Goal: Transaction & Acquisition: Purchase product/service

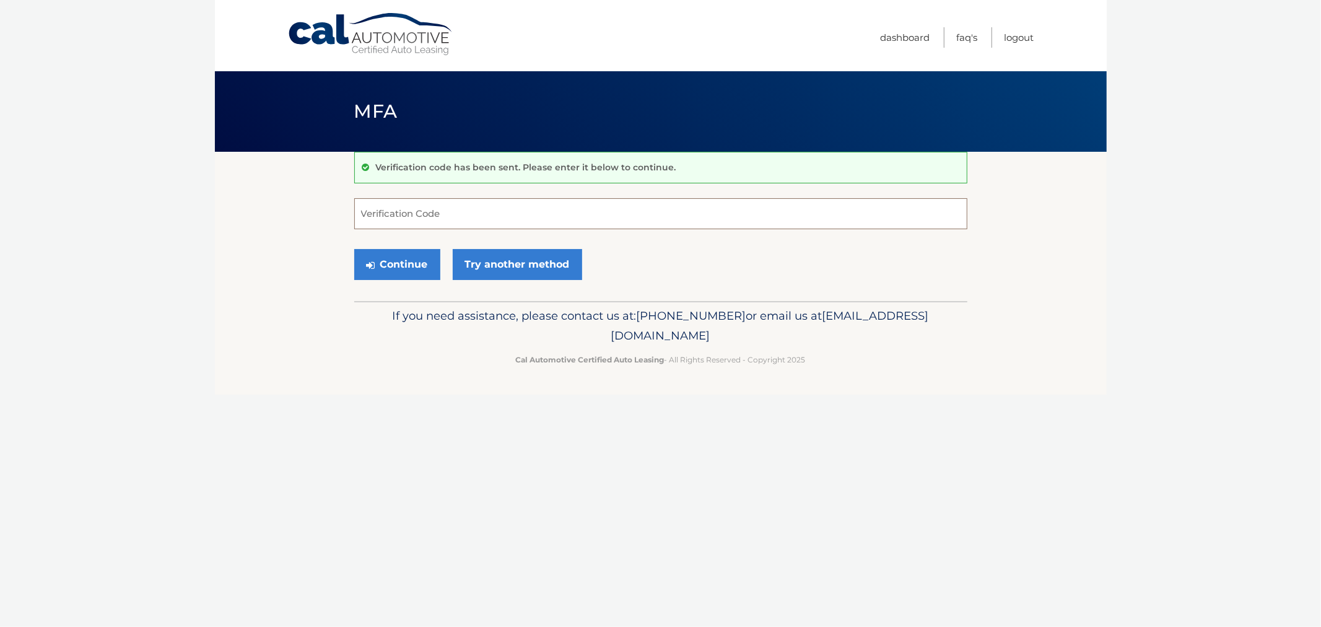
click at [438, 218] on input "Verification Code" at bounding box center [660, 213] width 613 height 31
click at [182, 292] on body "Cal Automotive Menu Dashboard FAQ's Logout MFA" at bounding box center [660, 313] width 1321 height 627
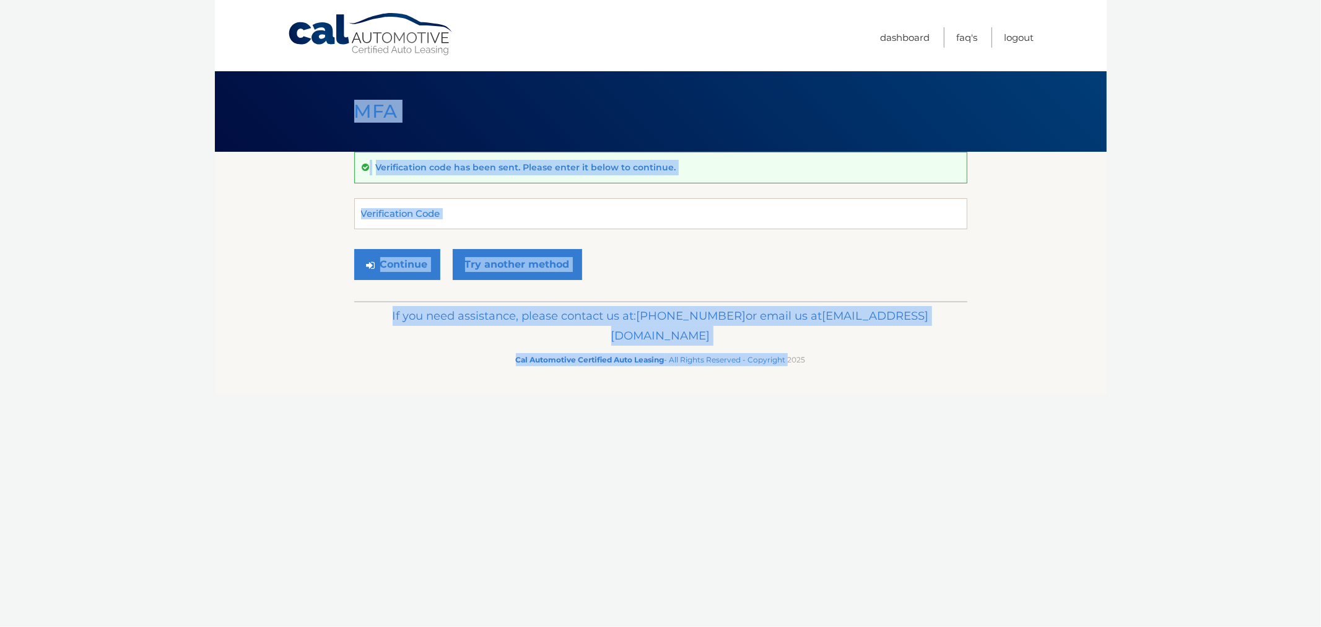
drag, startPoint x: 199, startPoint y: 102, endPoint x: 848, endPoint y: 394, distance: 711.4
click at [801, 395] on body "Cal Automotive Menu Dashboard FAQ's Logout MFA" at bounding box center [660, 313] width 1321 height 627
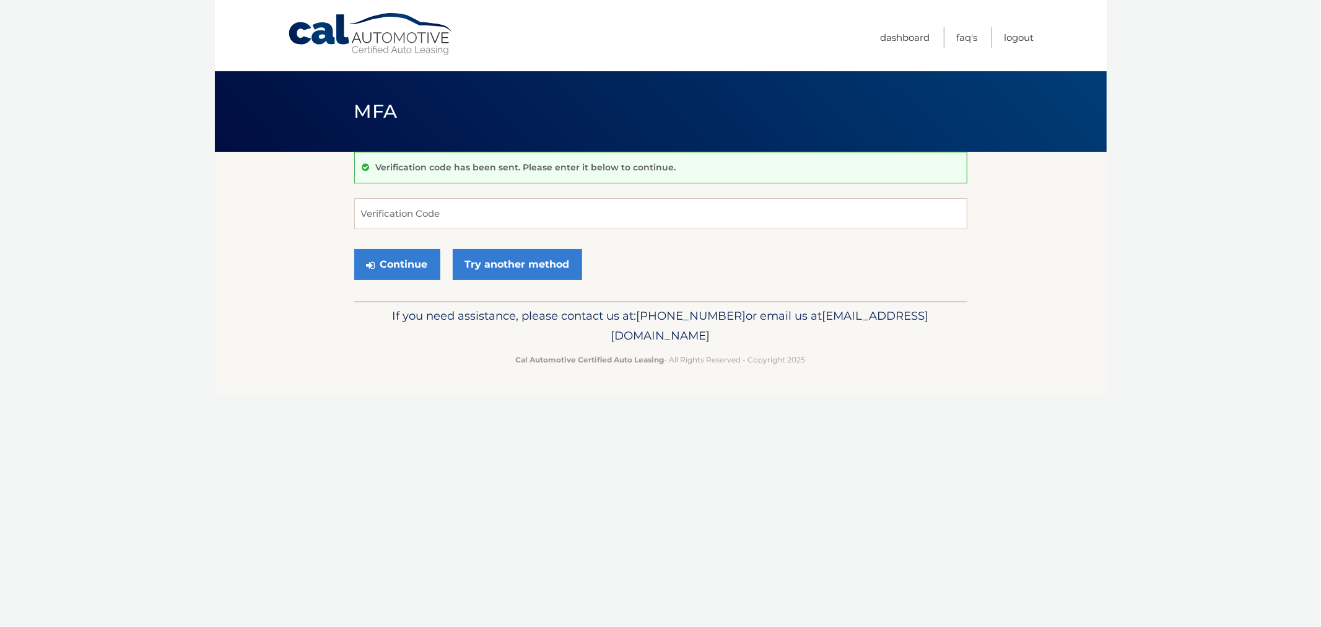
click at [848, 394] on div "Cal Automotive Menu Dashboard FAQ's Logout MFA" at bounding box center [661, 313] width 892 height 627
drag, startPoint x: 861, startPoint y: 378, endPoint x: 300, endPoint y: 125, distance: 615.5
click at [300, 129] on div "Cal Automotive Menu Dashboard FAQ's Logout MFA" at bounding box center [661, 313] width 892 height 627
click at [293, 100] on div "MFA" at bounding box center [661, 111] width 892 height 80
drag, startPoint x: 313, startPoint y: 172, endPoint x: 336, endPoint y: 107, distance: 68.7
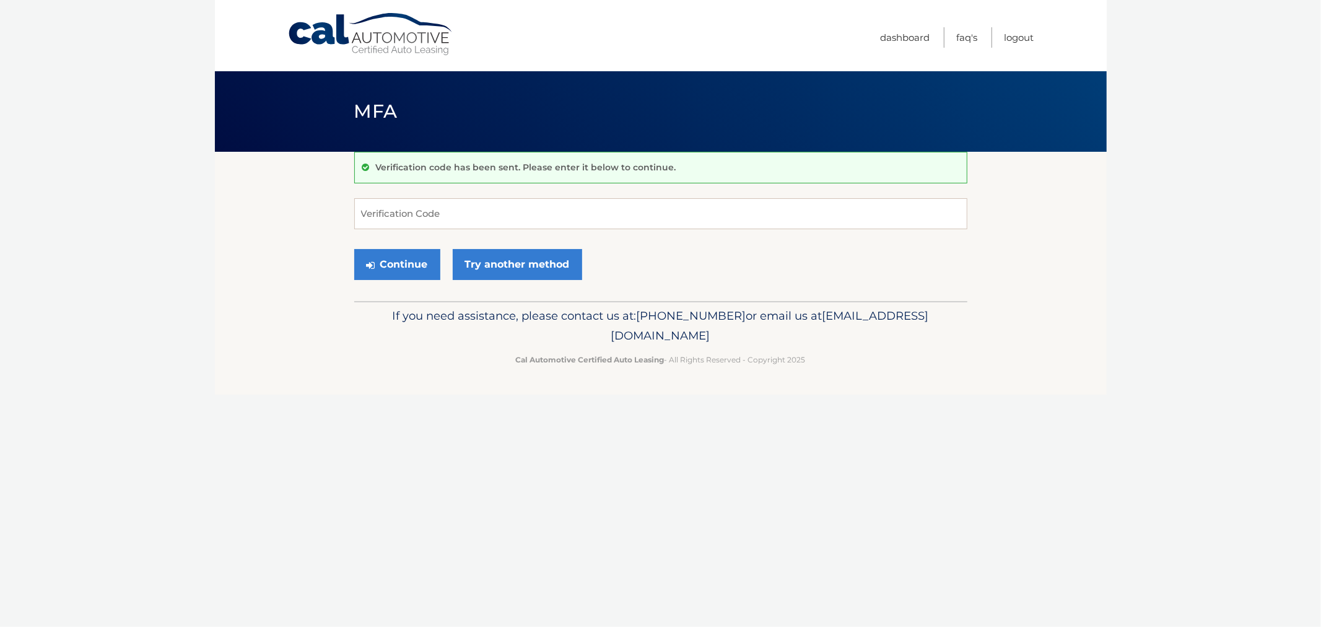
click at [316, 166] on section "Verification code has been sent. Please enter it below to continue. Verificatio…" at bounding box center [661, 226] width 892 height 149
drag, startPoint x: 365, startPoint y: 108, endPoint x: 906, endPoint y: 375, distance: 603.1
click at [906, 378] on div "Cal Automotive Menu Dashboard FAQ's Logout MFA" at bounding box center [661, 313] width 892 height 627
click at [906, 375] on footer "If you need assistance, please contact us at: 609-807-3200 or email us at Custo…" at bounding box center [661, 348] width 892 height 94
click at [444, 209] on input "Verification Code" at bounding box center [660, 213] width 613 height 31
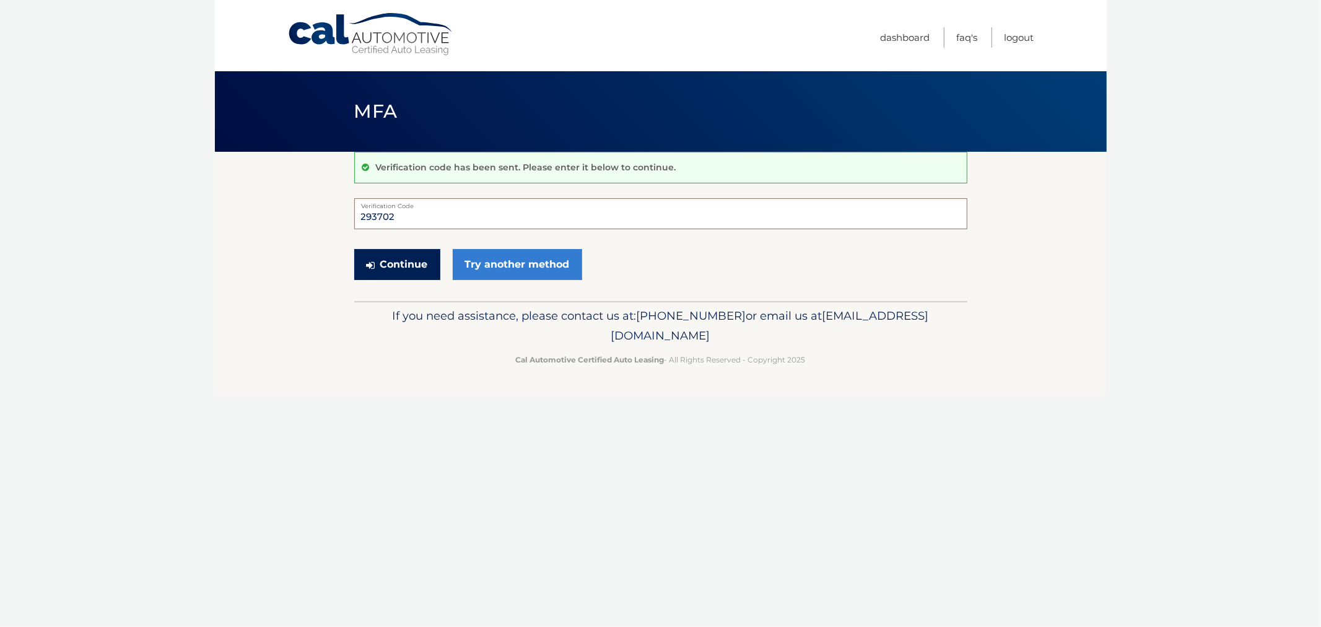
type input "293702"
click at [399, 268] on button "Continue" at bounding box center [397, 264] width 86 height 31
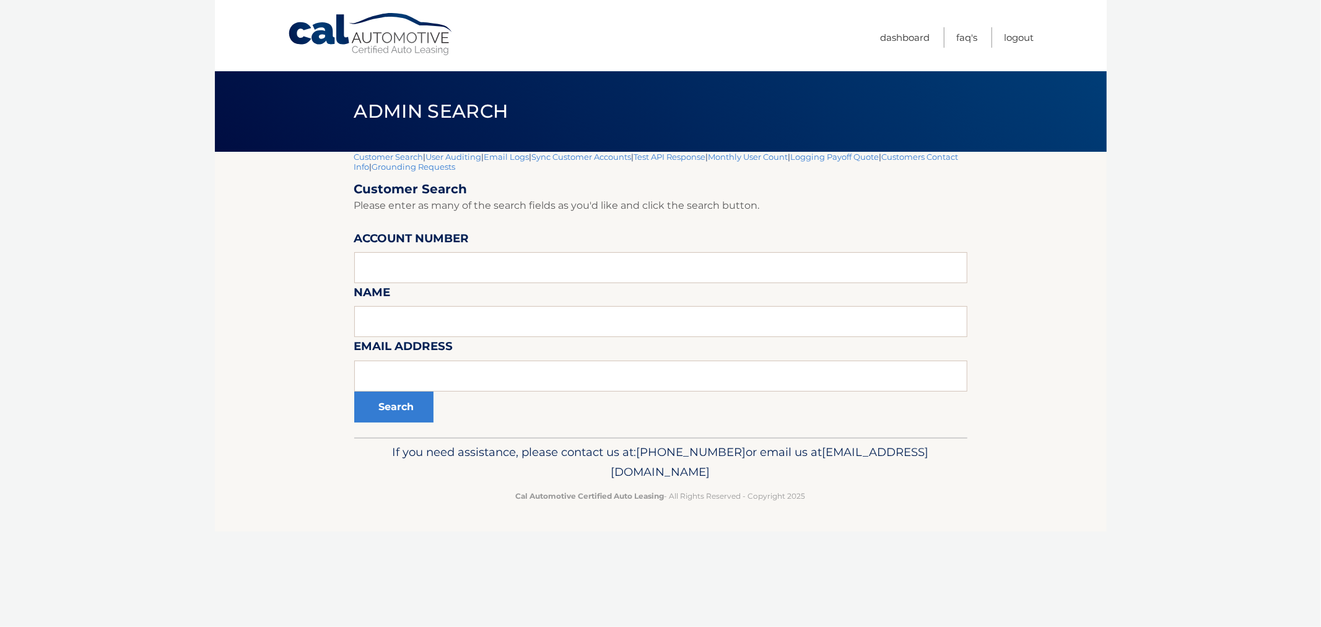
drag, startPoint x: 804, startPoint y: 499, endPoint x: 242, endPoint y: 64, distance: 710.5
click at [245, 91] on div "Cal Automotive Menu Dashboard FAQ's Logout |" at bounding box center [661, 313] width 892 height 627
click at [324, 130] on div "Admin Search" at bounding box center [661, 111] width 892 height 80
click at [329, 112] on div "Admin Search" at bounding box center [661, 111] width 892 height 80
click at [493, 259] on input "text" at bounding box center [660, 267] width 613 height 31
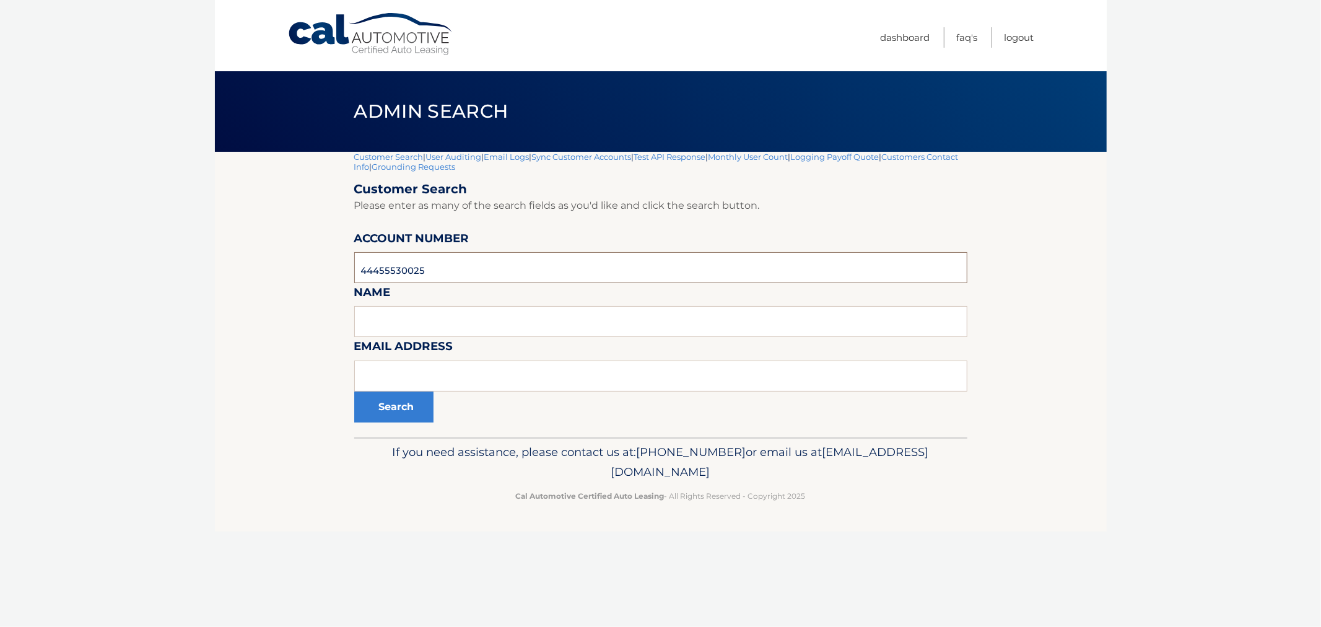
type input "44455530025"
click at [354, 391] on button "Search" at bounding box center [393, 406] width 79 height 31
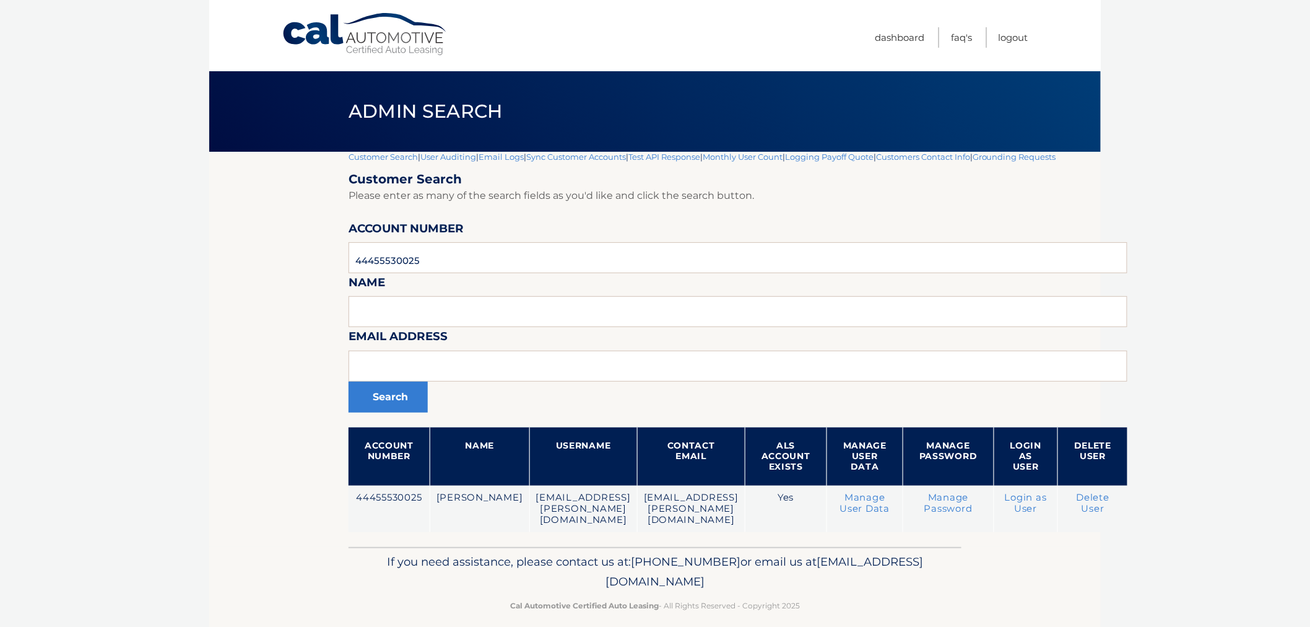
click at [165, 454] on body "Cal Automotive Menu Dashboard FAQ's Logout |" at bounding box center [655, 313] width 1310 height 627
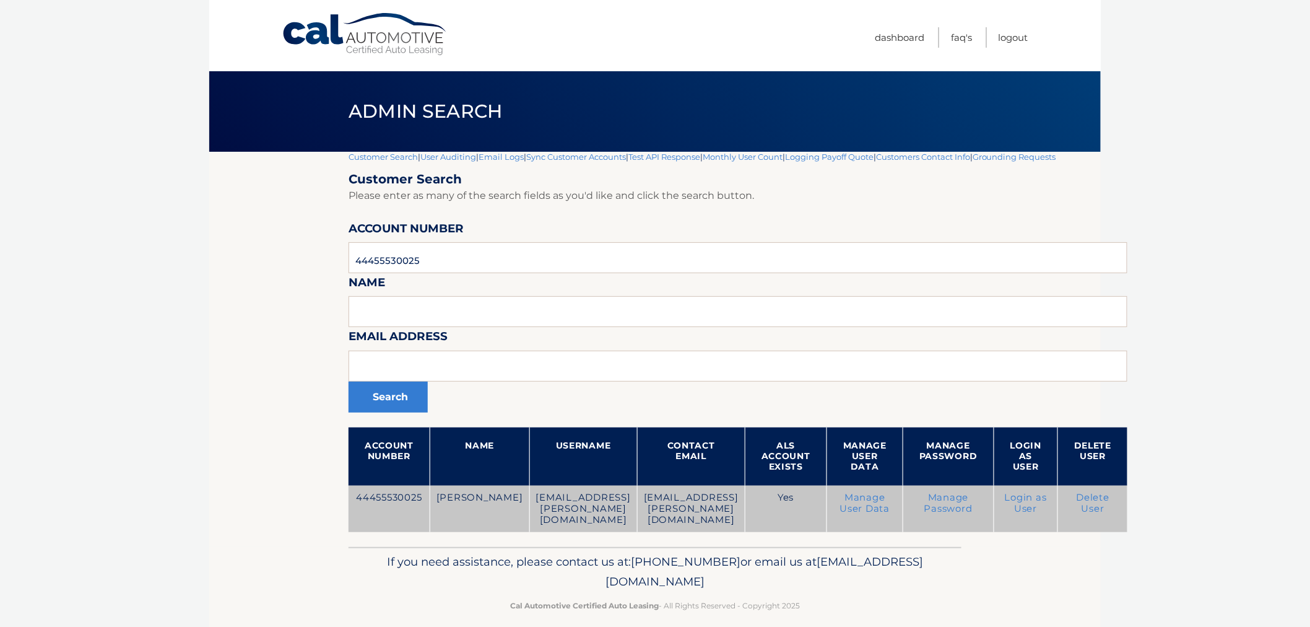
click at [1047, 508] on link "Login as User" at bounding box center [1026, 503] width 42 height 22
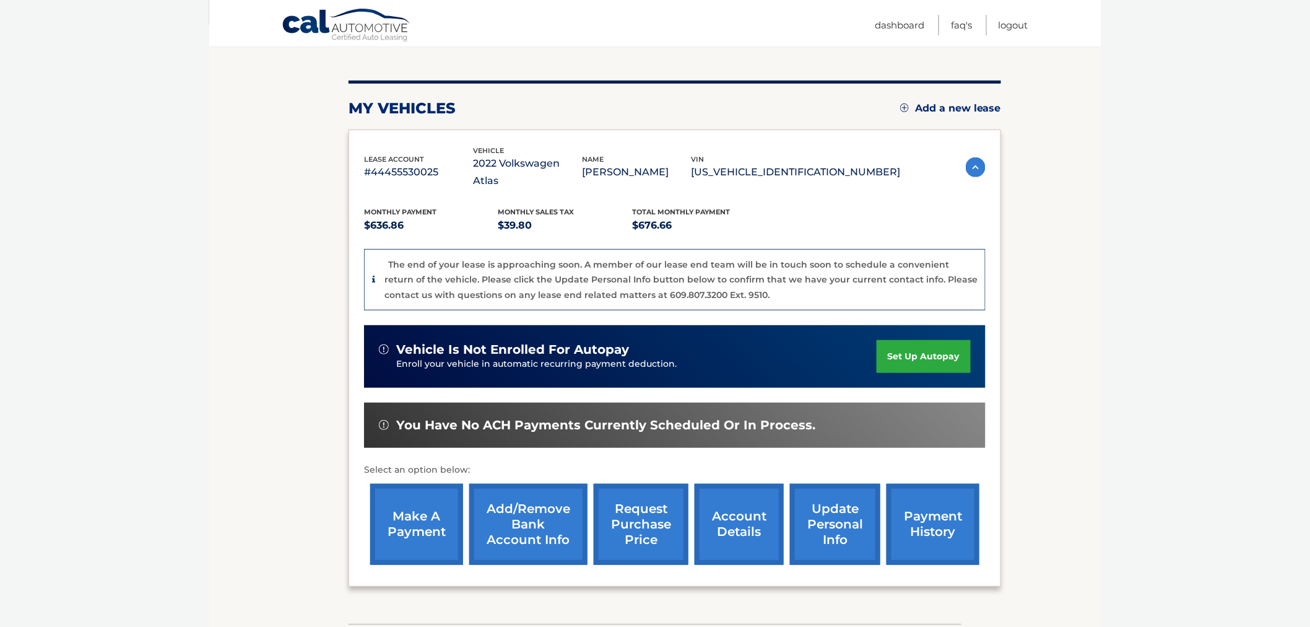
scroll to position [137, 0]
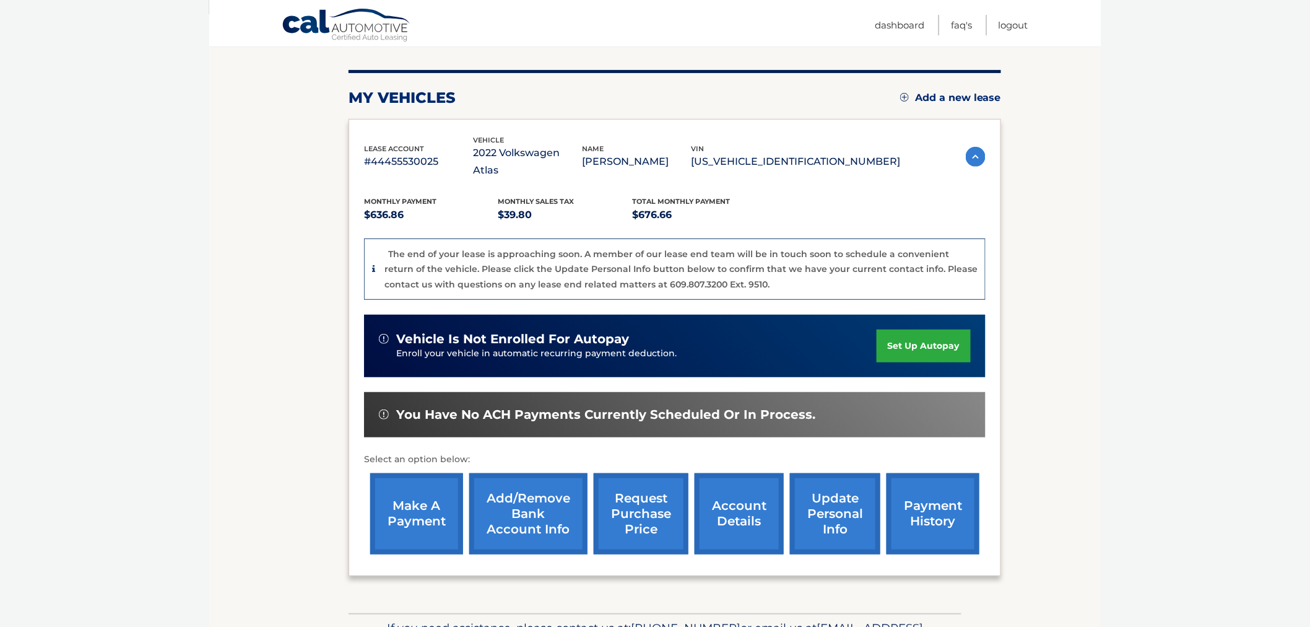
click at [418, 508] on link "make a payment" at bounding box center [416, 513] width 93 height 81
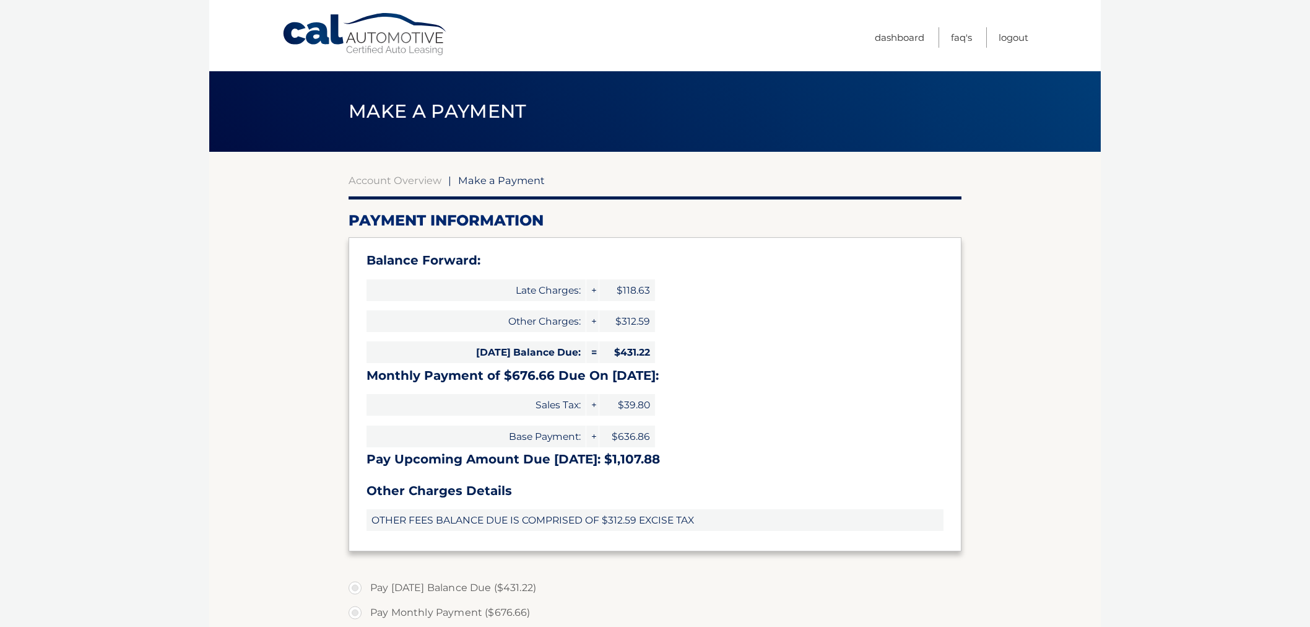
select select "YzgzODg2ODEtNzhiNC00NmI1LTkzY2ItMmM5ODMxYTYwODAx"
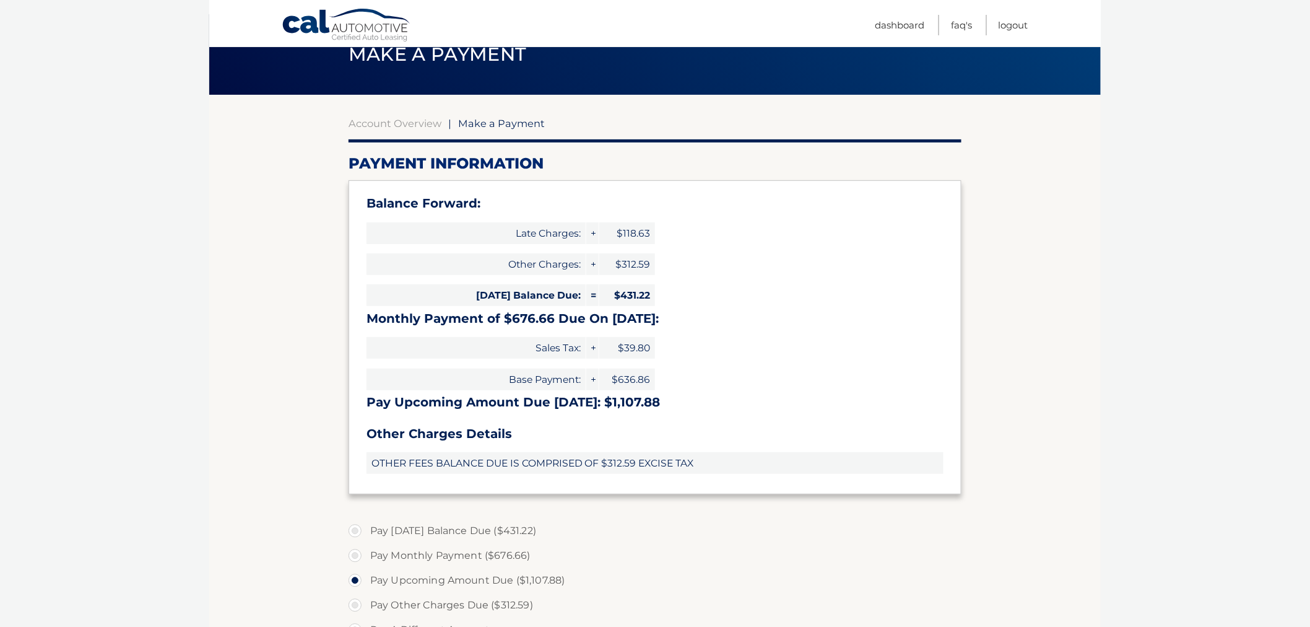
scroll to position [69, 0]
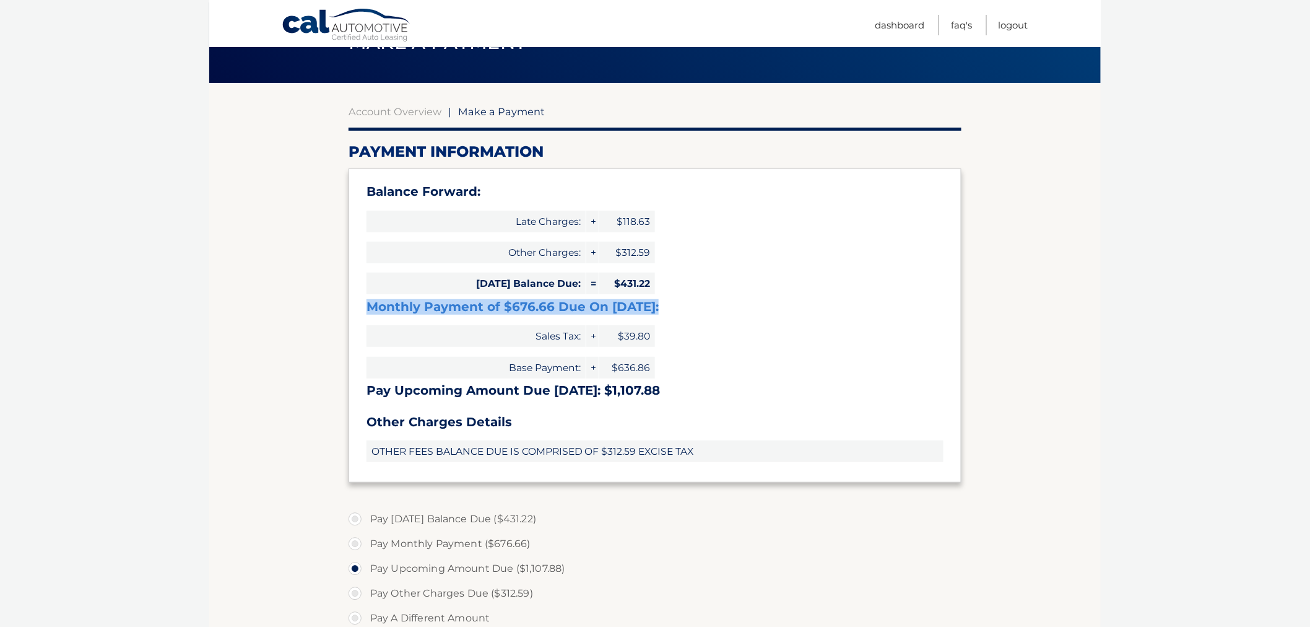
drag, startPoint x: 357, startPoint y: 300, endPoint x: 686, endPoint y: 317, distance: 329.8
click at [680, 315] on div "Balance Forward: Late Charges: + $118.63 Other Charges: + $312.59 Today's Balan…" at bounding box center [655, 325] width 613 height 314
click at [742, 342] on div "Balance Forward: Late Charges: + $118.63 Other Charges: + $312.59 Today's Balan…" at bounding box center [655, 325] width 613 height 314
click at [741, 436] on div "OTHER FEES BALANCE DUE IS COMPRISED OF $312.59 EXCISE TAX" at bounding box center [655, 451] width 577 height 31
drag, startPoint x: 618, startPoint y: 281, endPoint x: 671, endPoint y: 275, distance: 53.0
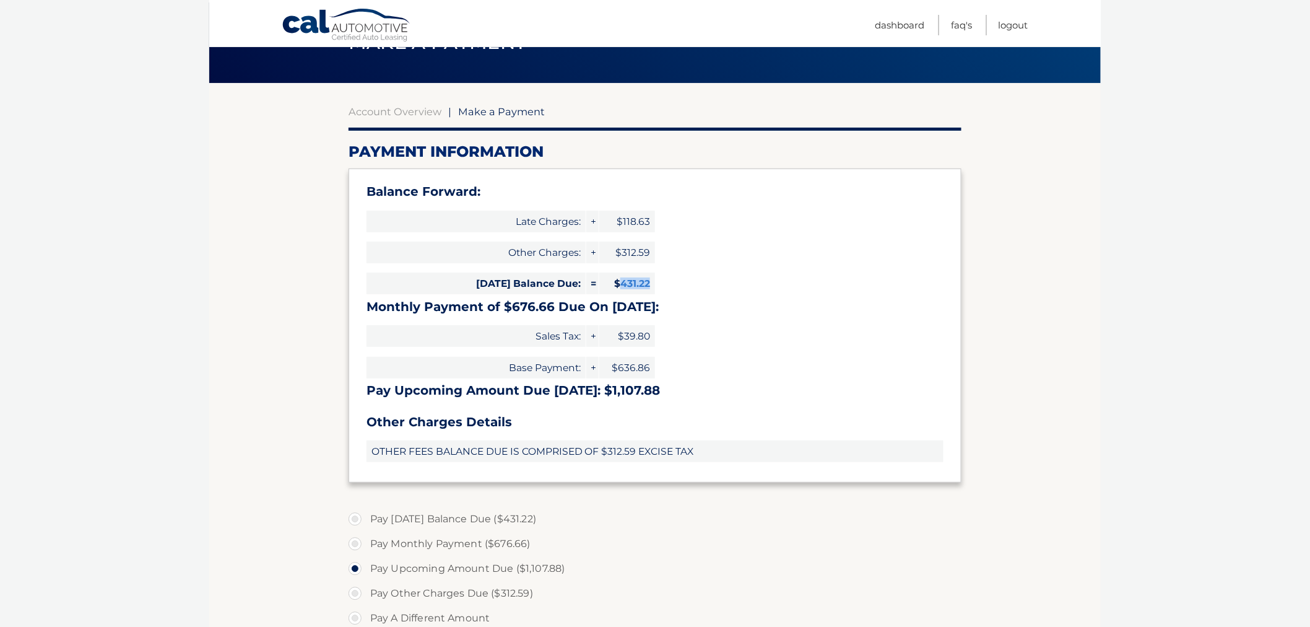
click at [671, 275] on div "Balance Forward: Late Charges: + $118.63 Other Charges: + $312.59 Today's Balan…" at bounding box center [655, 325] width 613 height 314
copy span "431.22"
click at [224, 411] on section "Account Overview | Make a Payment Payment Information Balance Forward: Late Cha…" at bounding box center [655, 475] width 892 height 785
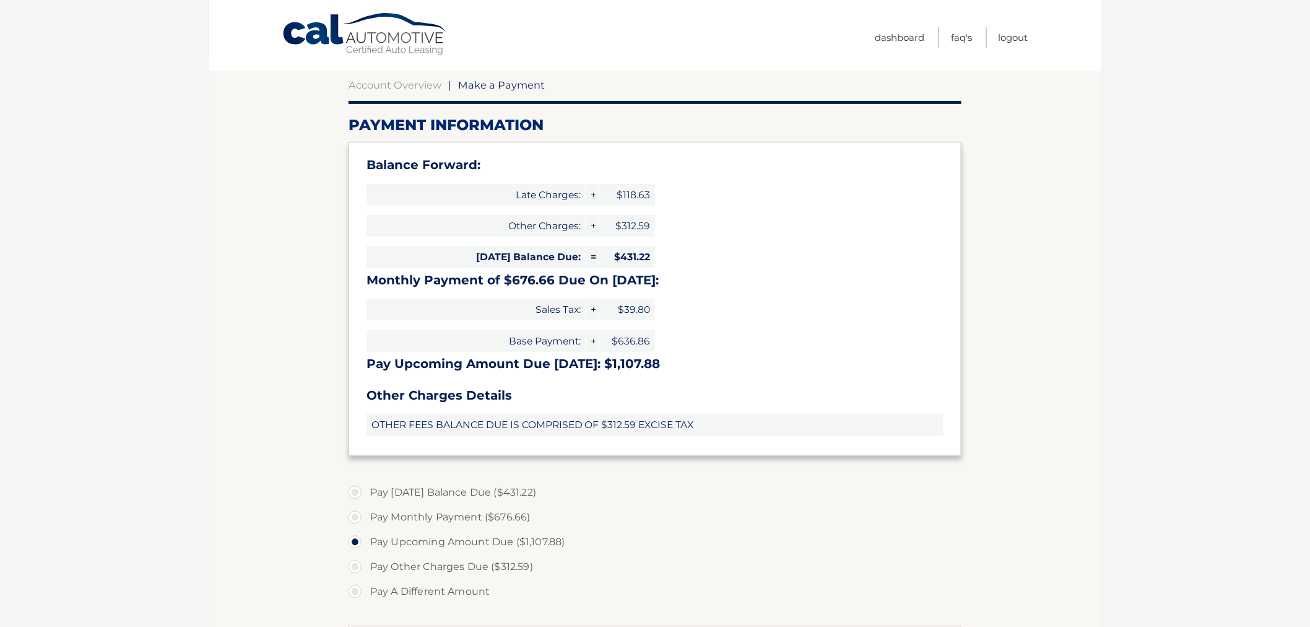
scroll to position [0, 0]
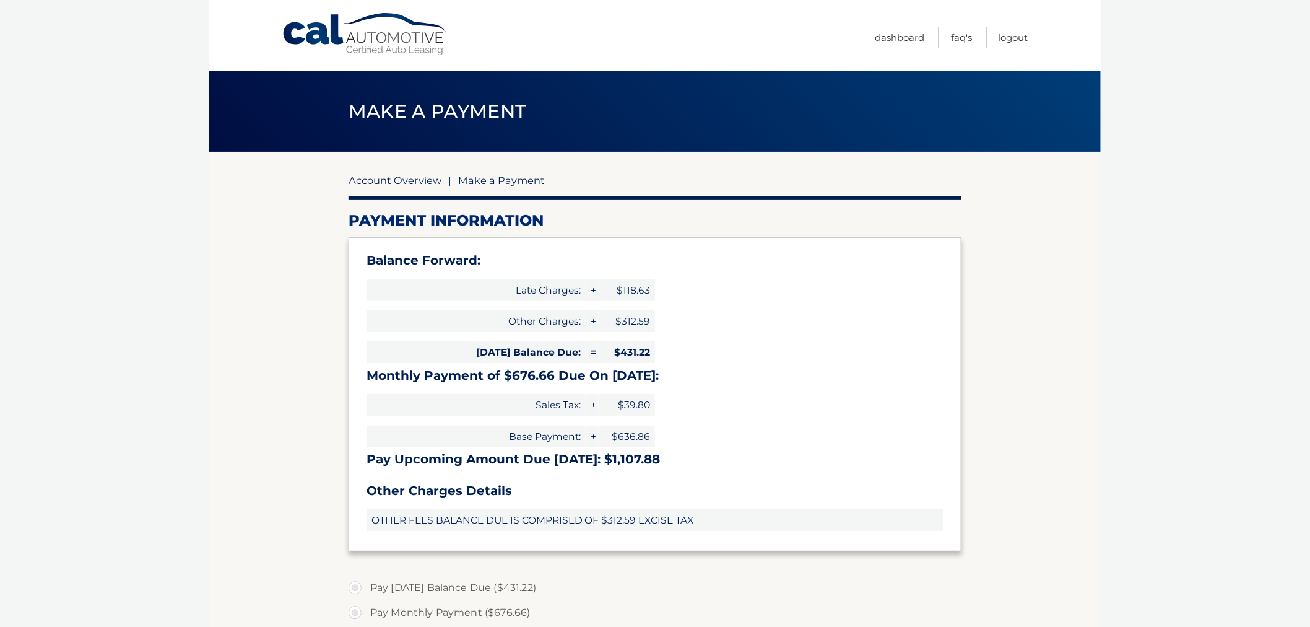
drag, startPoint x: 360, startPoint y: 180, endPoint x: 368, endPoint y: 176, distance: 8.6
click at [360, 180] on link "Account Overview" at bounding box center [395, 180] width 93 height 12
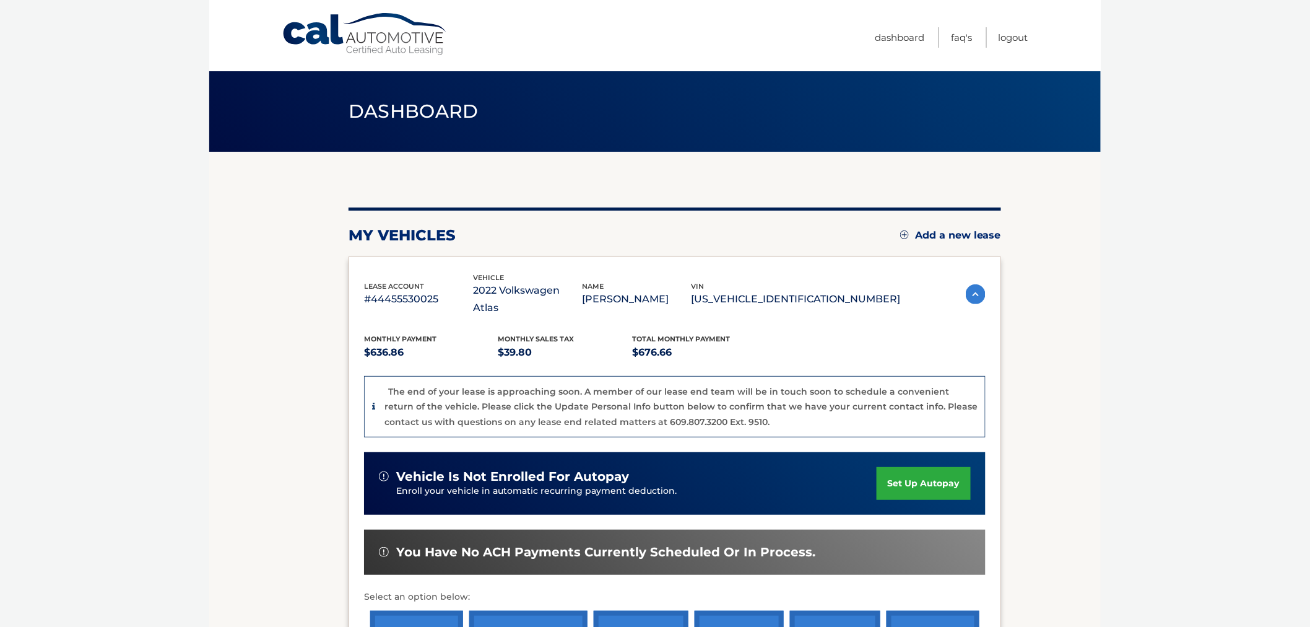
drag, startPoint x: 1068, startPoint y: 120, endPoint x: 1070, endPoint y: 126, distance: 6.5
click at [1069, 121] on div "Dashboard" at bounding box center [655, 111] width 892 height 80
drag, startPoint x: 233, startPoint y: 200, endPoint x: 261, endPoint y: 189, distance: 29.2
click at [236, 199] on section "my vehicles Add a new lease lease account #44455530025 vehicle 2022 Volkswagen …" at bounding box center [655, 451] width 892 height 599
click at [1012, 34] on link "Logout" at bounding box center [1014, 37] width 30 height 20
